Goal: Find contact information: Find contact information

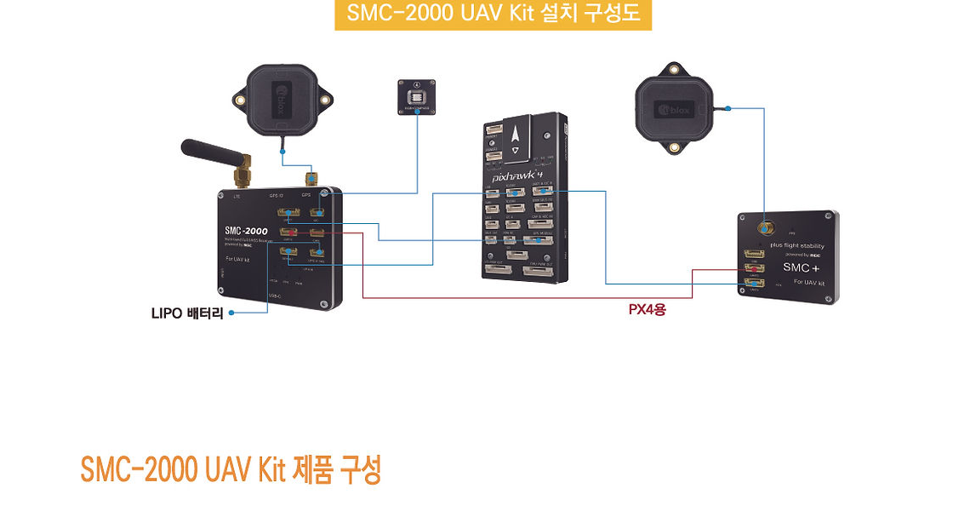
scroll to position [2, 0]
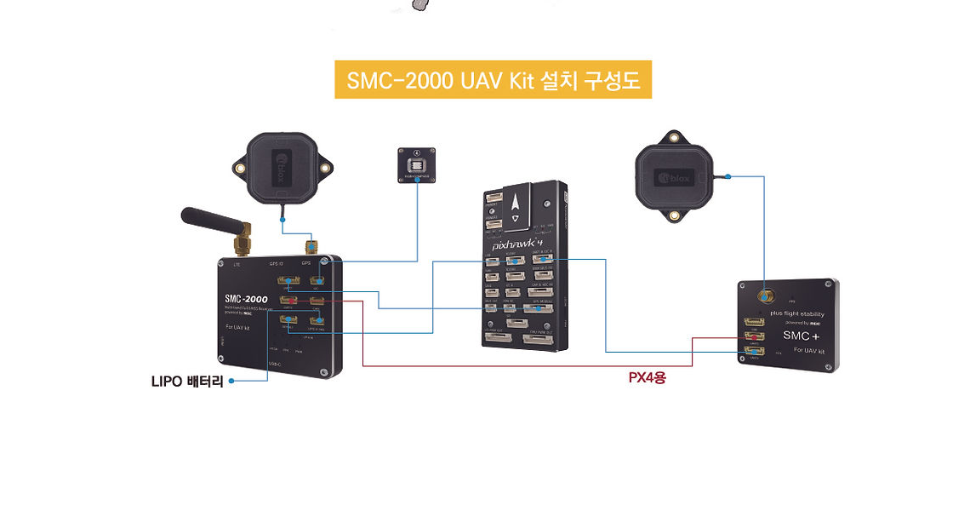
drag, startPoint x: 649, startPoint y: 294, endPoint x: 577, endPoint y: 288, distance: 71.8
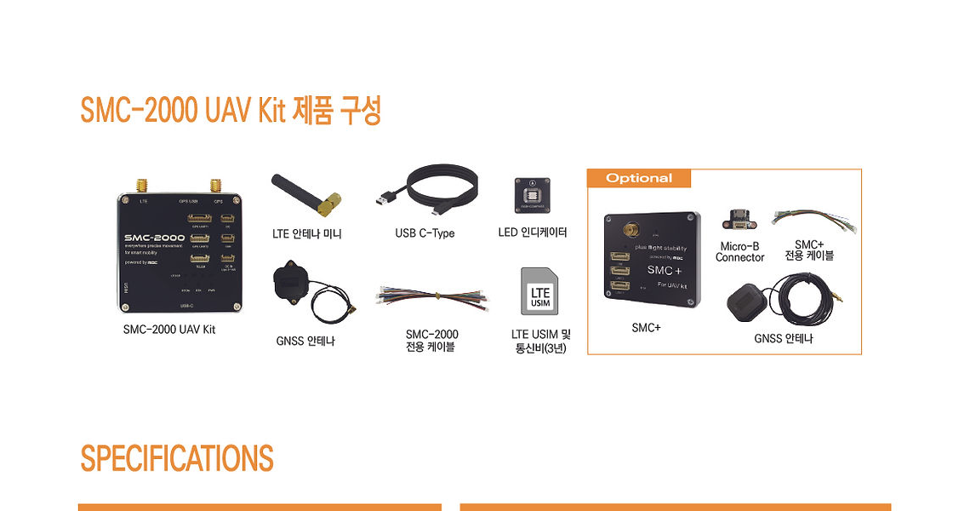
scroll to position [10486, 0]
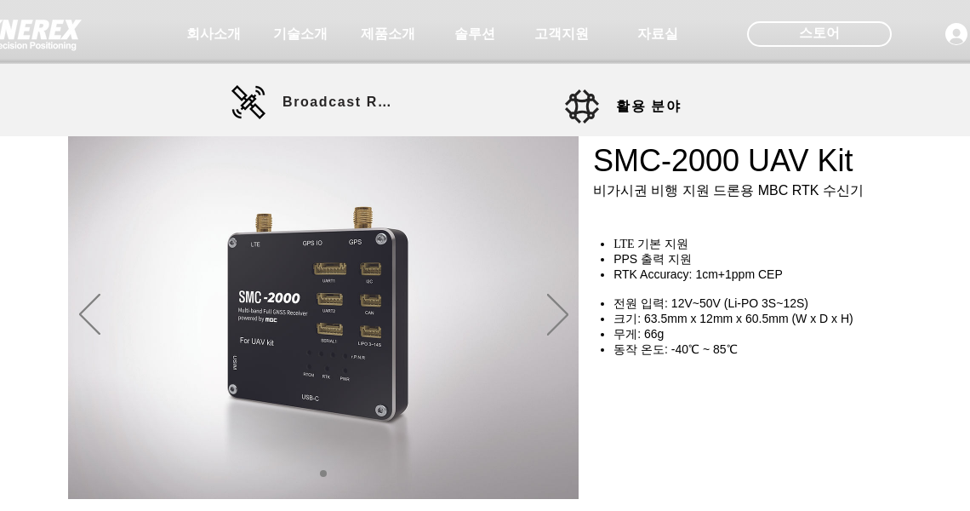
click at [20, 34] on img at bounding box center [1, 29] width 162 height 51
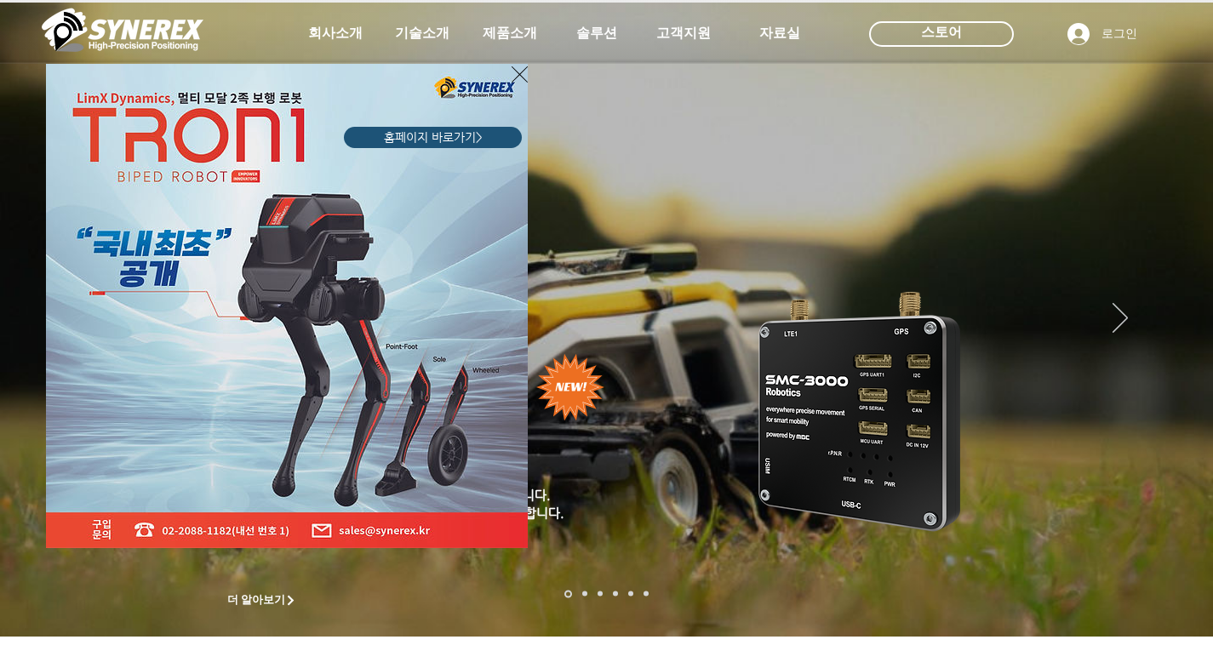
click at [517, 68] on icon "사이트로 돌아가기" at bounding box center [520, 74] width 16 height 21
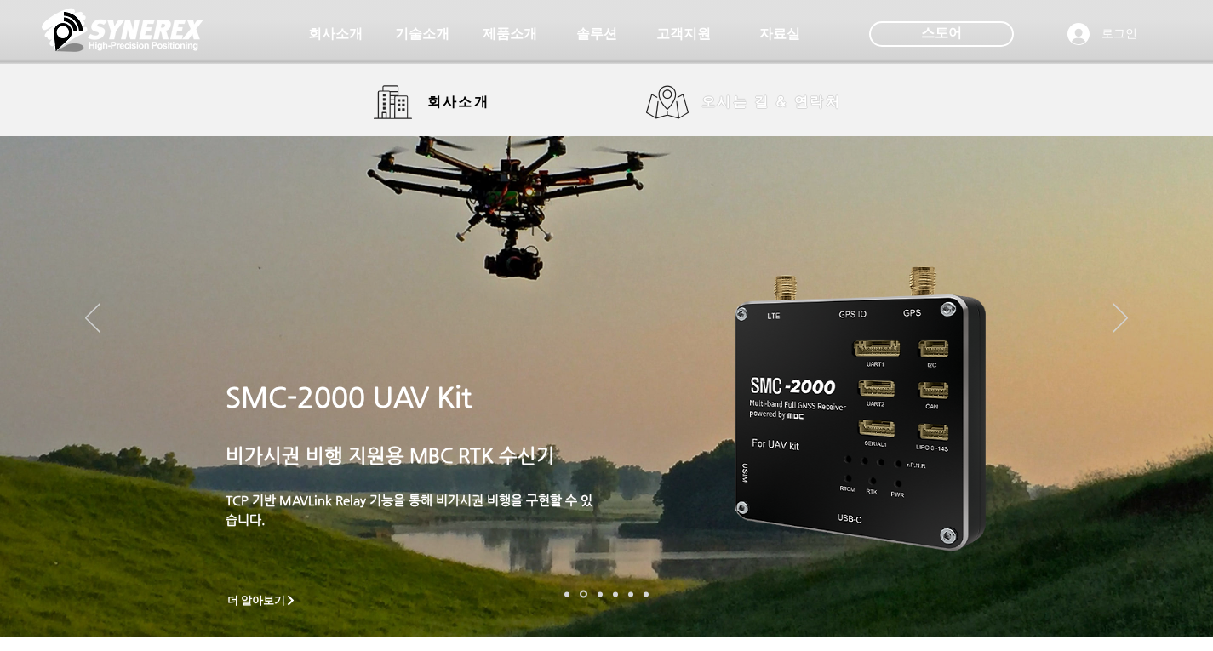
click at [780, 112] on span "오시는 길 & 연락처" at bounding box center [771, 102] width 140 height 19
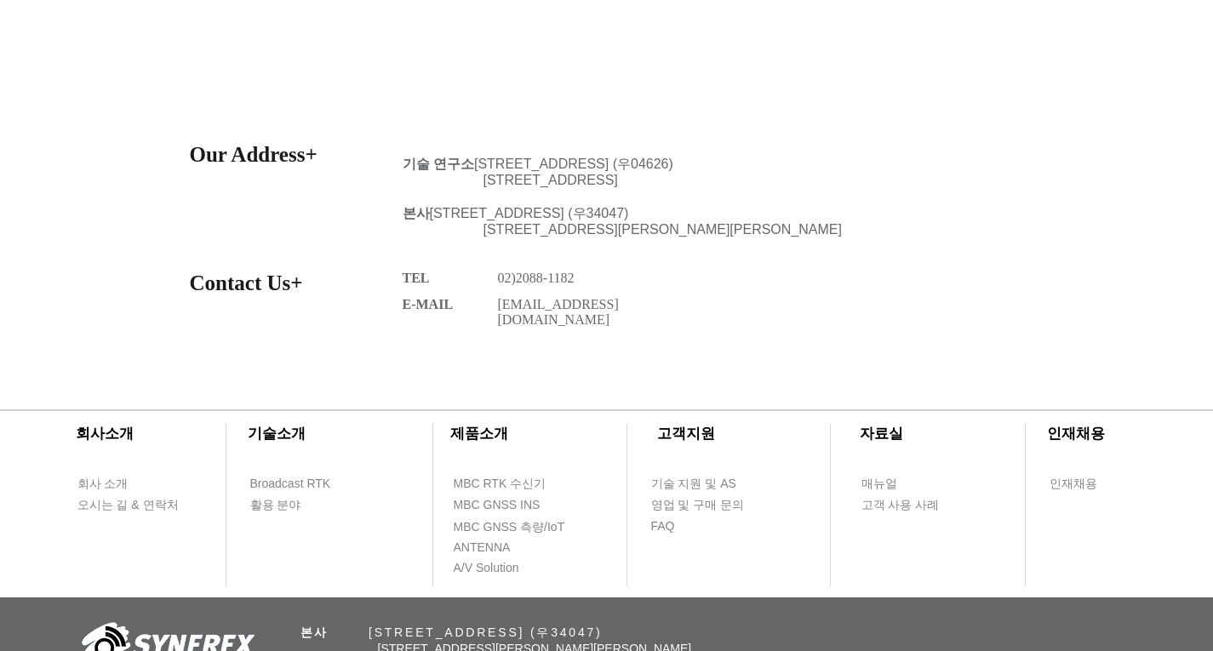
scroll to position [610, 0]
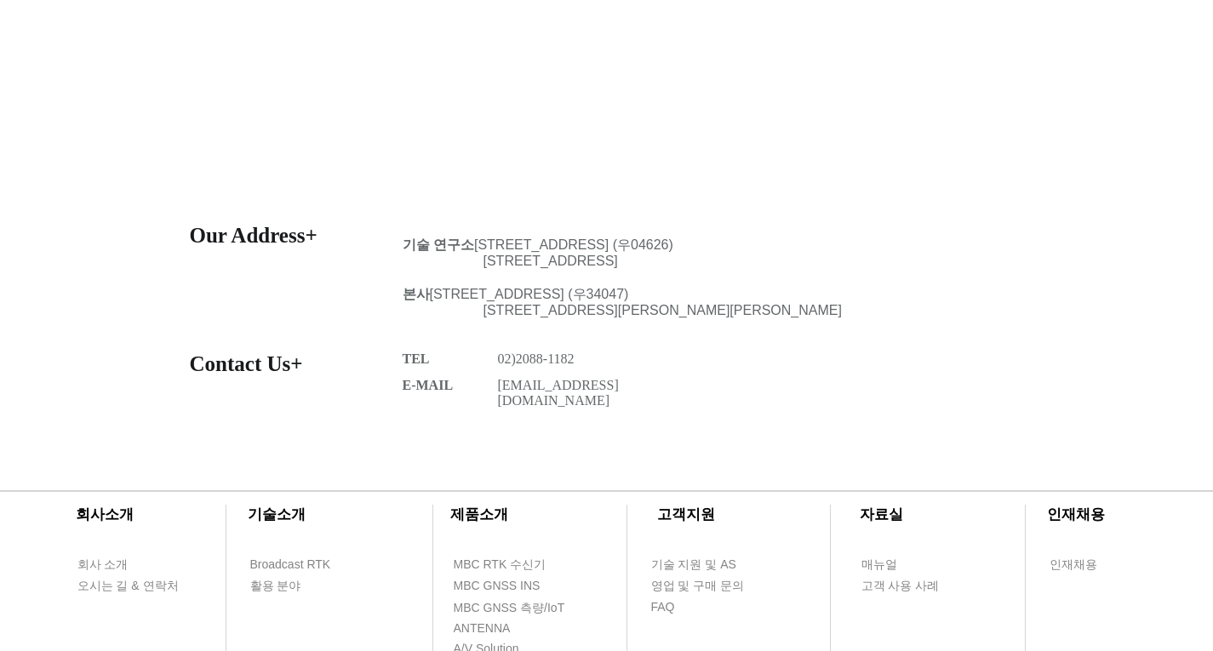
click at [546, 404] on link "sales@synerex.kr" at bounding box center [558, 393] width 121 height 30
click at [970, 242] on div at bounding box center [606, 337] width 1213 height 247
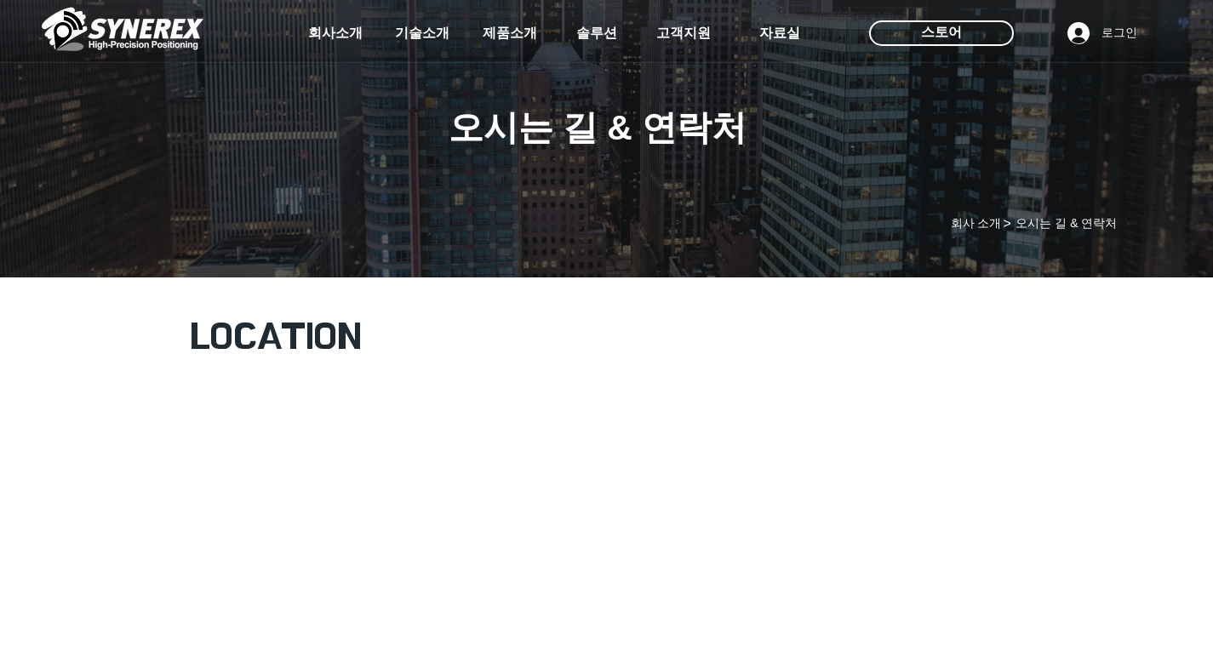
scroll to position [0, 0]
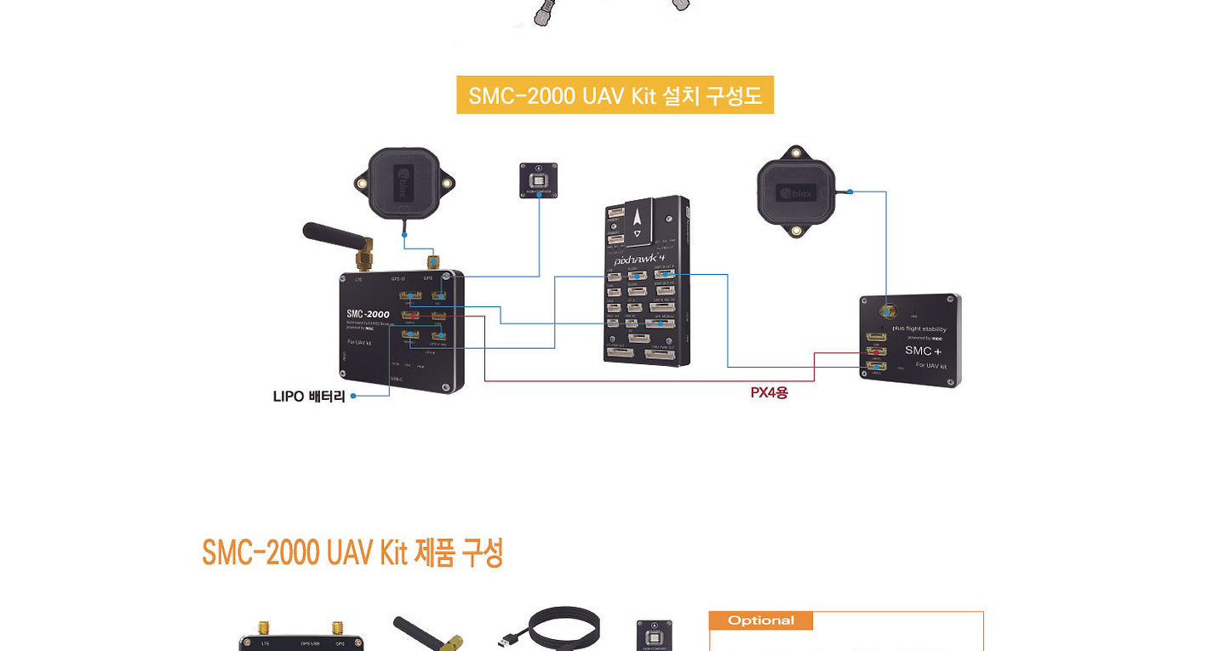
scroll to position [10216, 0]
